Goal: Go to known website: Access a specific website the user already knows

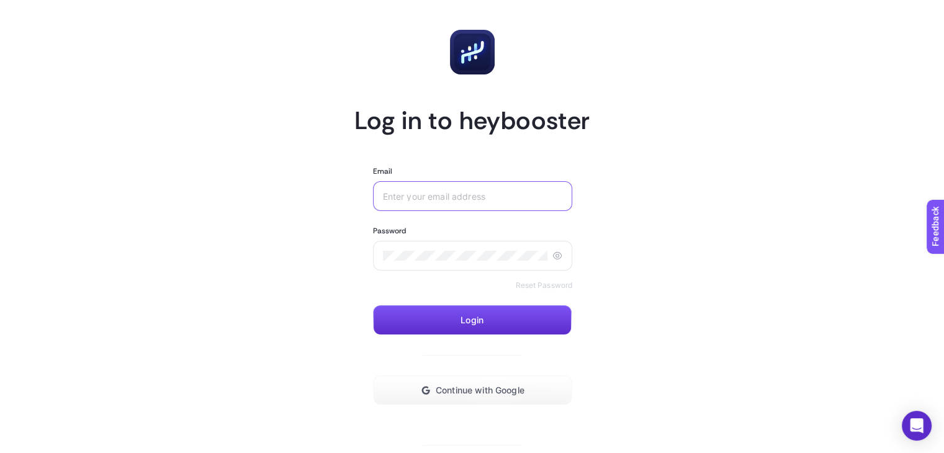
click at [469, 197] on input "Email" at bounding box center [473, 196] width 180 height 10
type input "[EMAIL_ADDRESS][DOMAIN_NAME]"
click at [433, 247] on div at bounding box center [473, 256] width 200 height 30
click at [438, 249] on div at bounding box center [473, 256] width 200 height 30
click at [459, 321] on button "Login" at bounding box center [472, 320] width 199 height 30
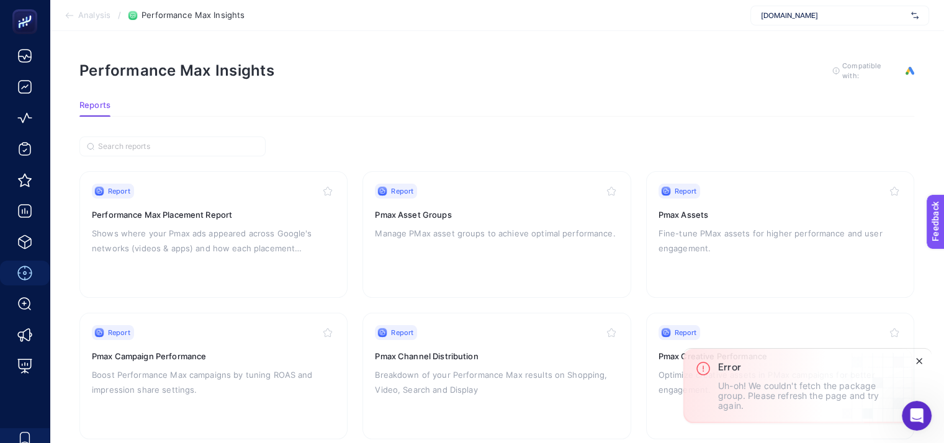
click at [919, 364] on icon "Close" at bounding box center [919, 361] width 10 height 10
